Goal: Task Accomplishment & Management: Manage account settings

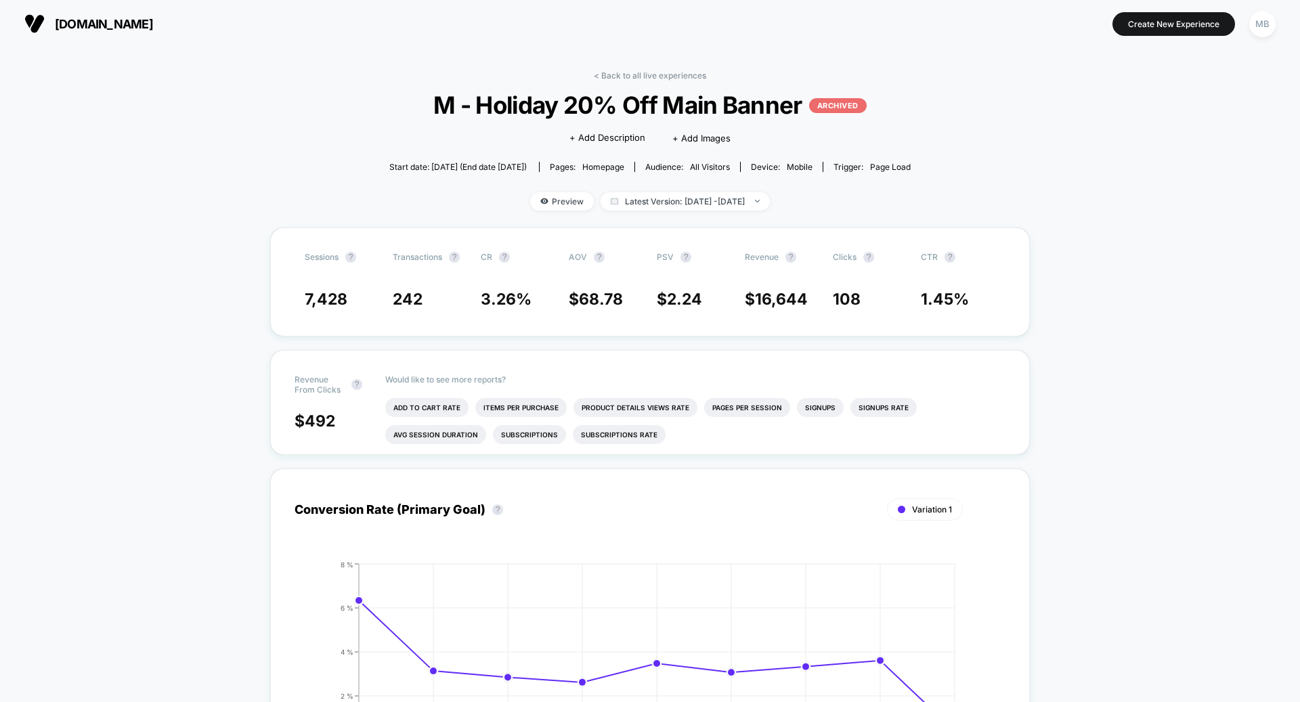
click at [103, 32] on button "[DOMAIN_NAME]" at bounding box center [88, 24] width 137 height 22
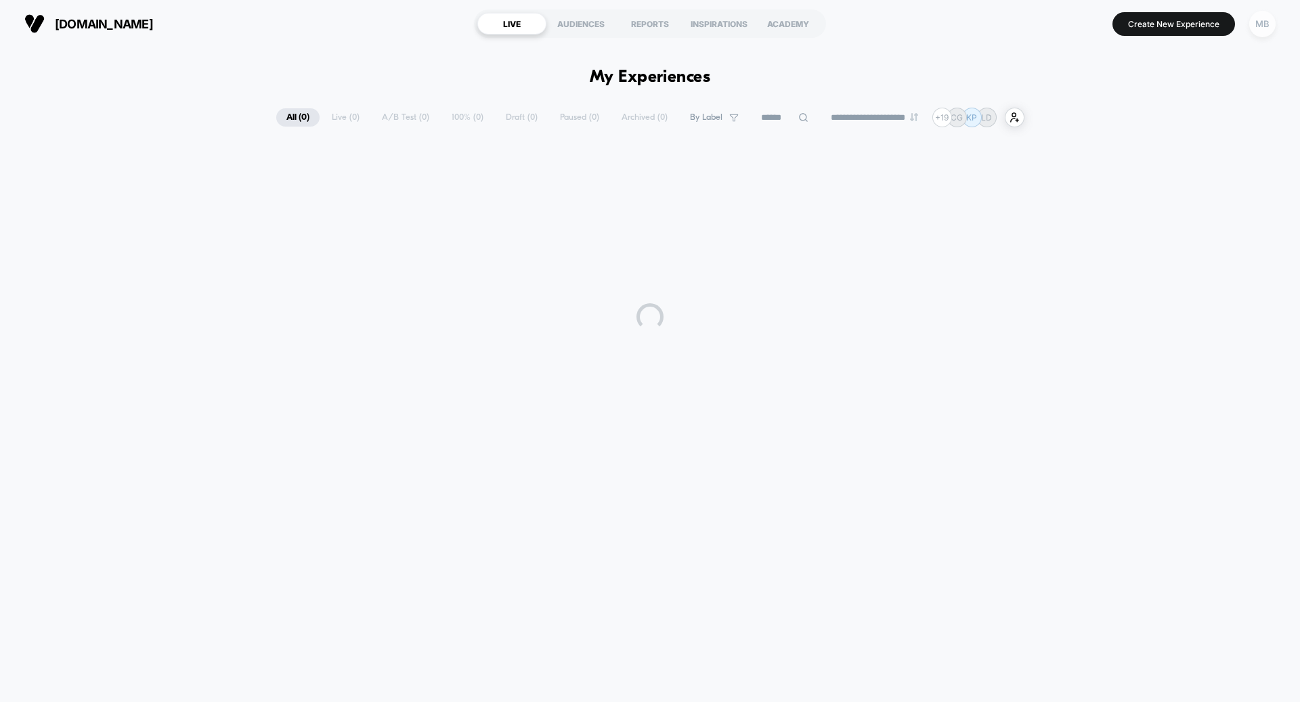
click at [1259, 26] on div "MB" at bounding box center [1262, 24] width 26 height 26
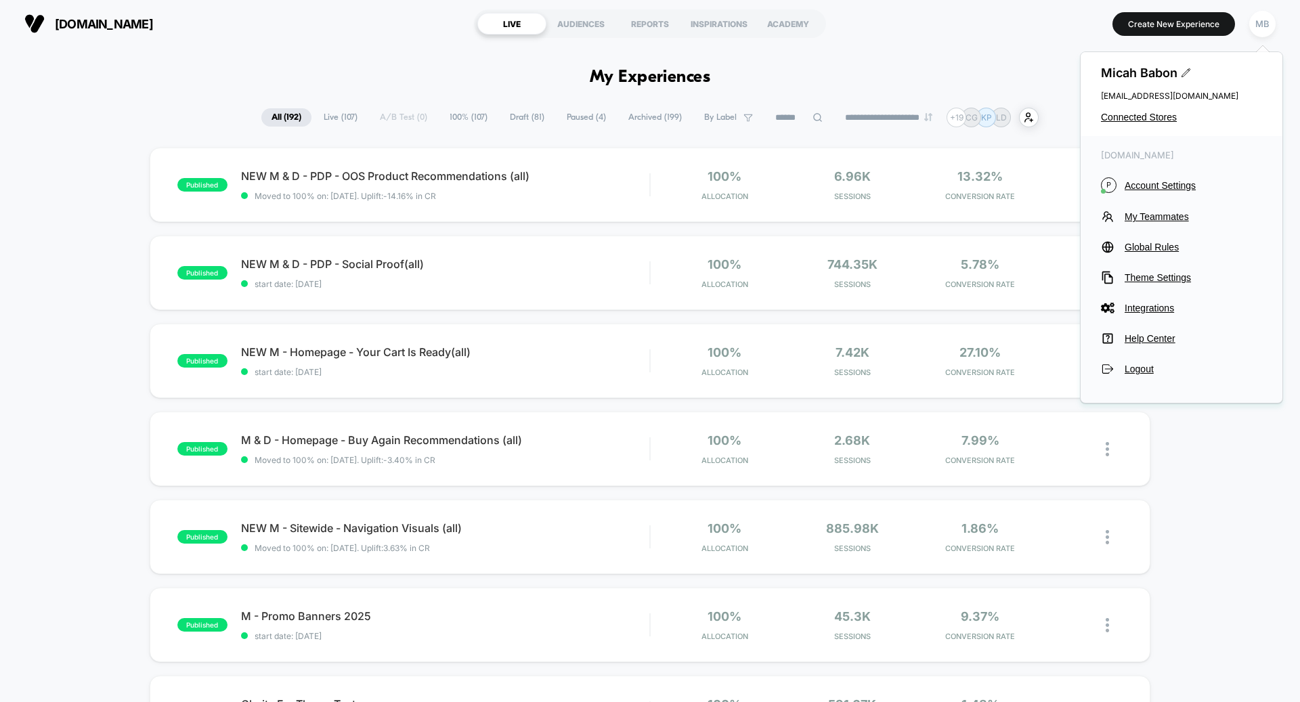
click at [1166, 108] on div "[PERSON_NAME] [PERSON_NAME][EMAIL_ADDRESS][PERSON_NAME][DOMAIN_NAME] Connected …" at bounding box center [1182, 94] width 202 height 84
click at [1166, 113] on span "Connected Stores" at bounding box center [1181, 117] width 161 height 11
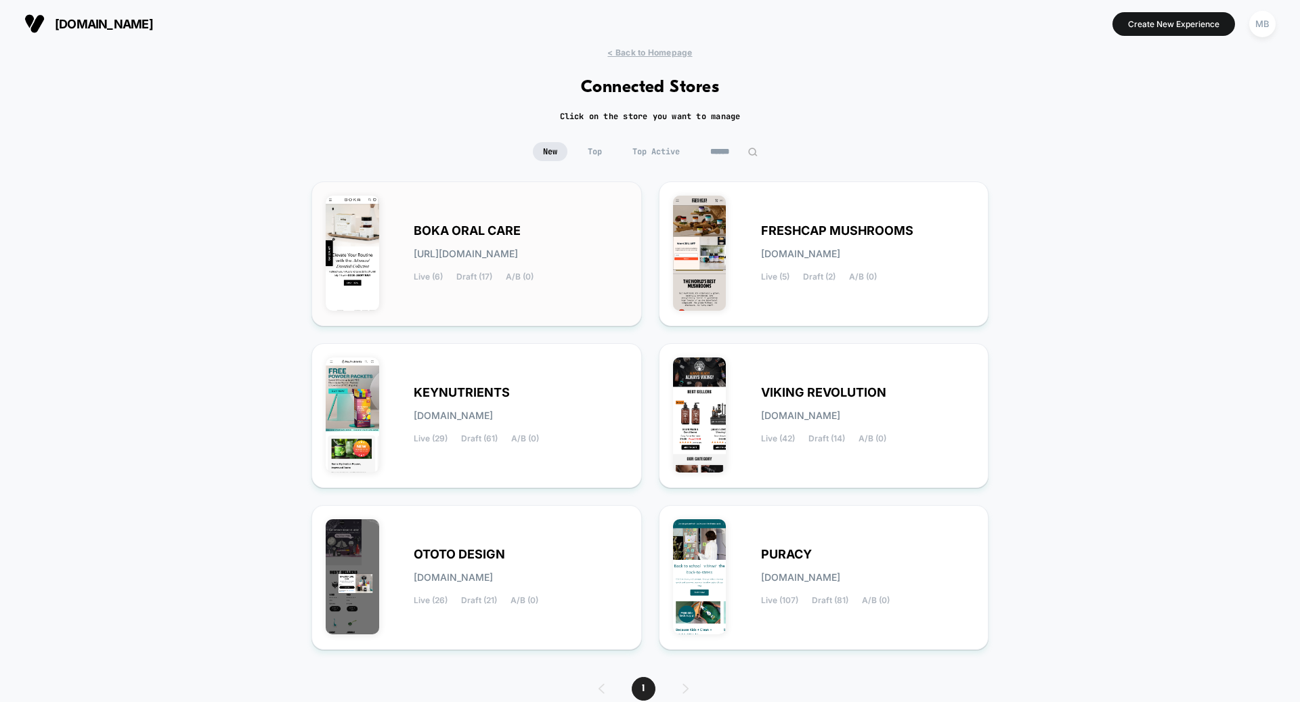
click at [557, 209] on div "BOKA ORAL CARE [URL][DOMAIN_NAME] Live (6) Draft (17) A/B (0)" at bounding box center [477, 254] width 302 height 116
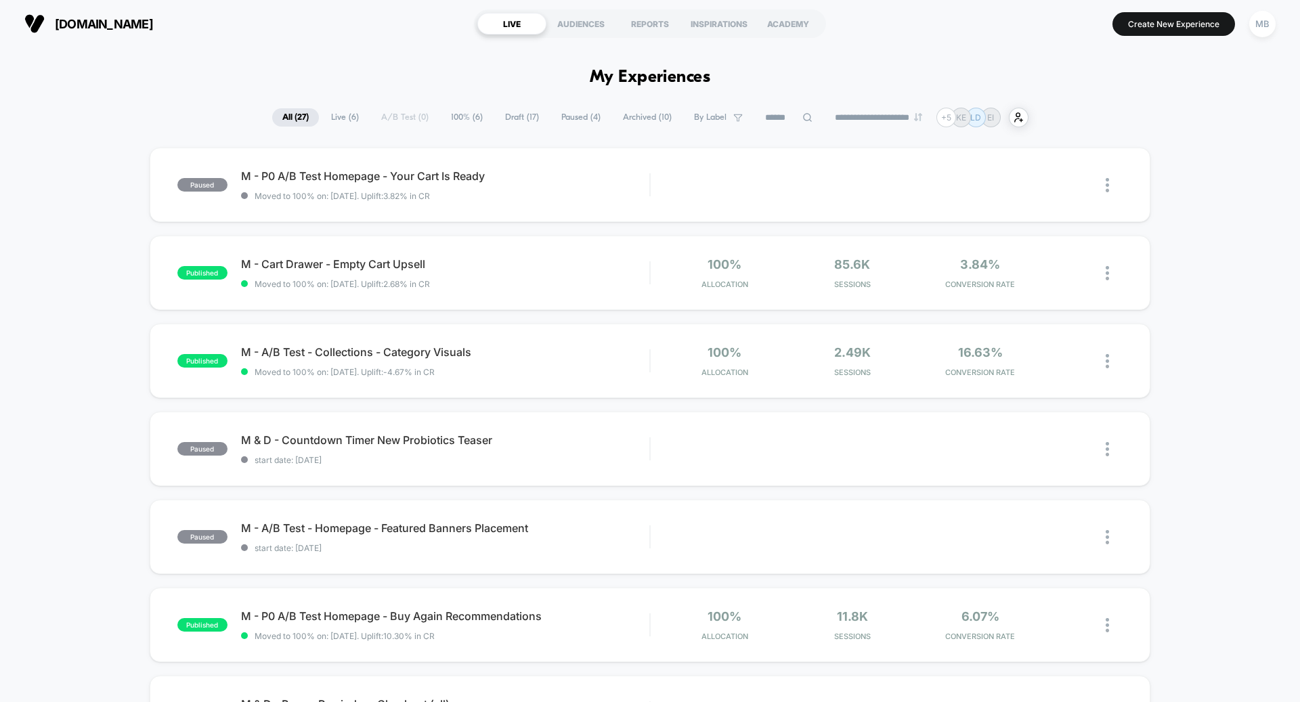
click at [346, 116] on span "Live ( 6 )" at bounding box center [345, 117] width 48 height 18
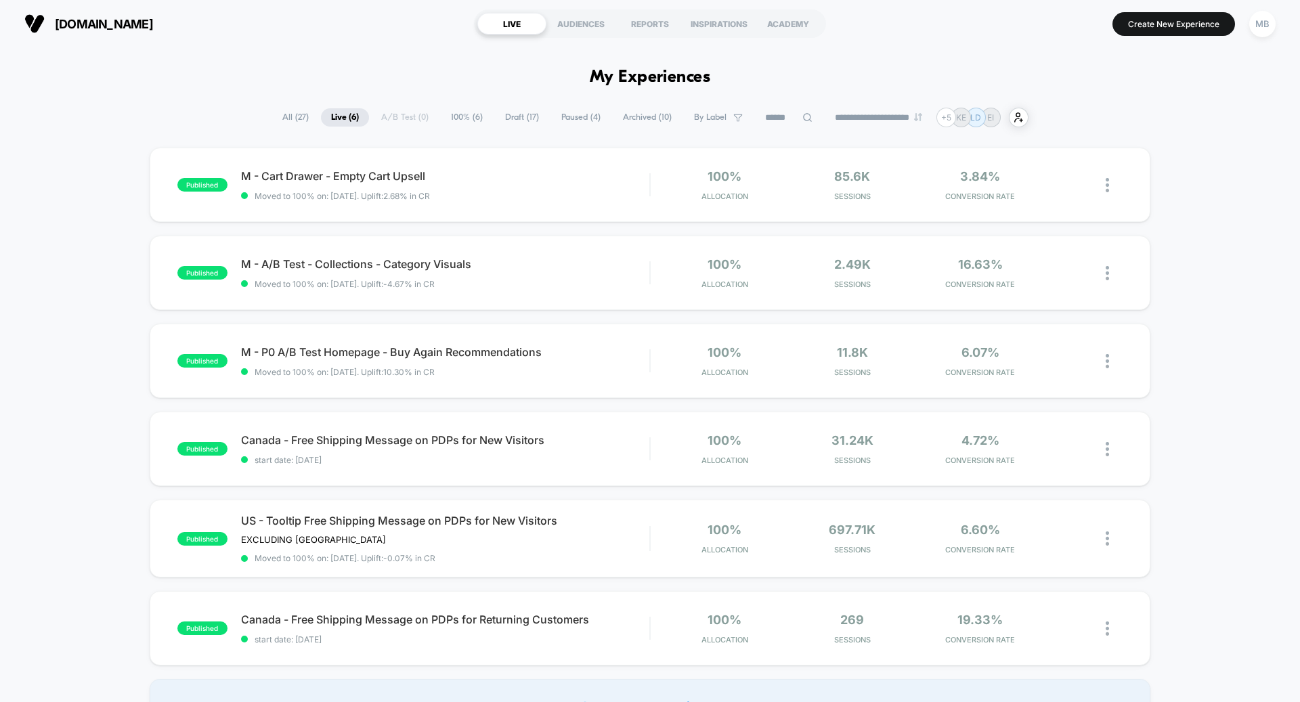
click at [290, 119] on span "All ( 27 )" at bounding box center [295, 117] width 47 height 18
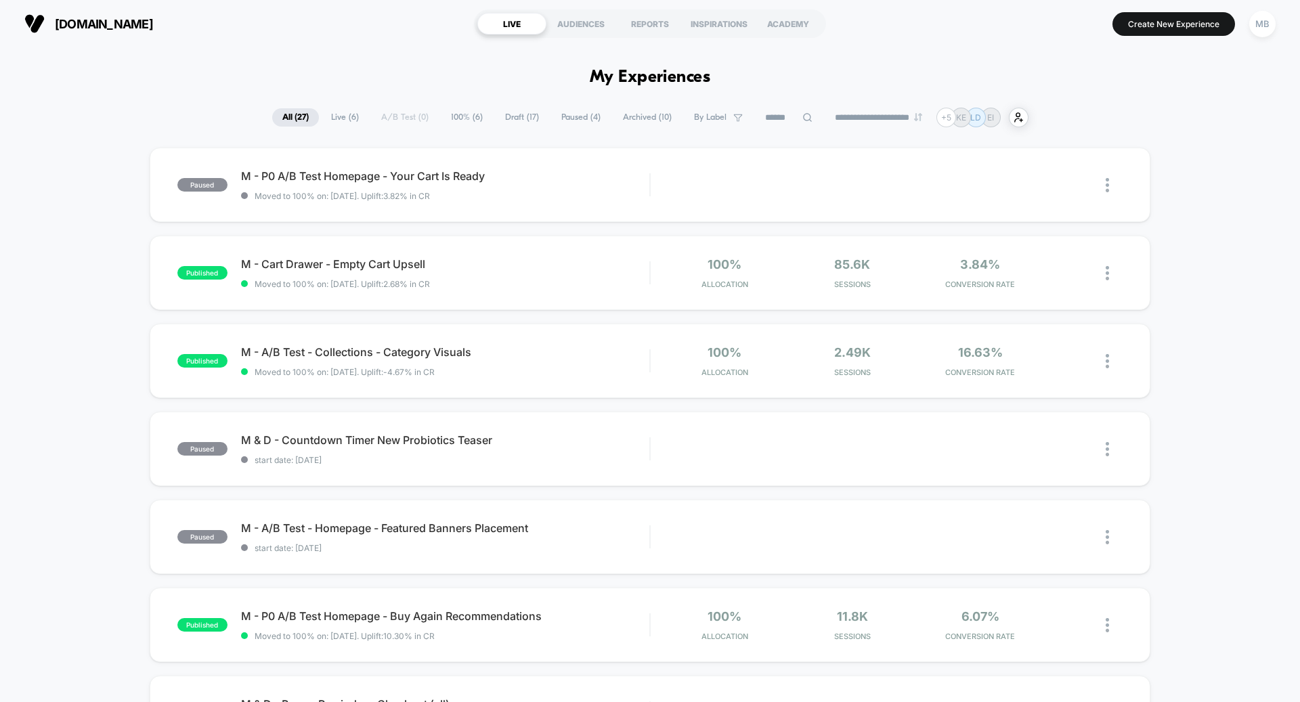
click at [561, 121] on span "Paused ( 4 )" at bounding box center [581, 117] width 60 height 18
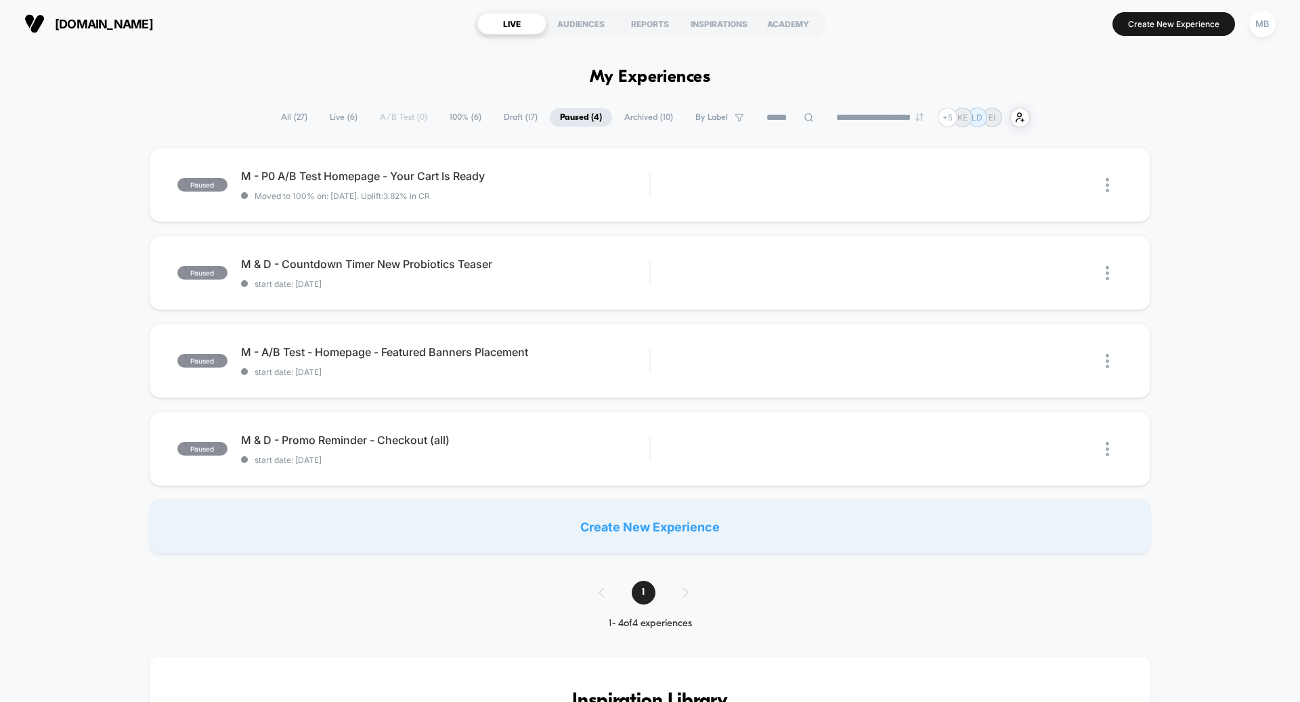
click at [386, 116] on div "**********" at bounding box center [650, 118] width 759 height 20
click at [338, 116] on span "Live ( 6 )" at bounding box center [344, 117] width 48 height 18
